Goal: Understand process/instructions: Learn how to perform a task or action

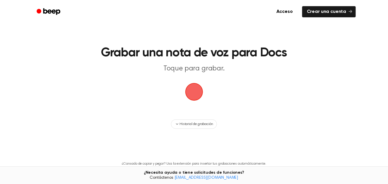
click at [199, 90] on span "button" at bounding box center [194, 91] width 19 height 19
click at [195, 100] on span "button" at bounding box center [194, 92] width 16 height 16
